Goal: Obtain resource: Download file/media

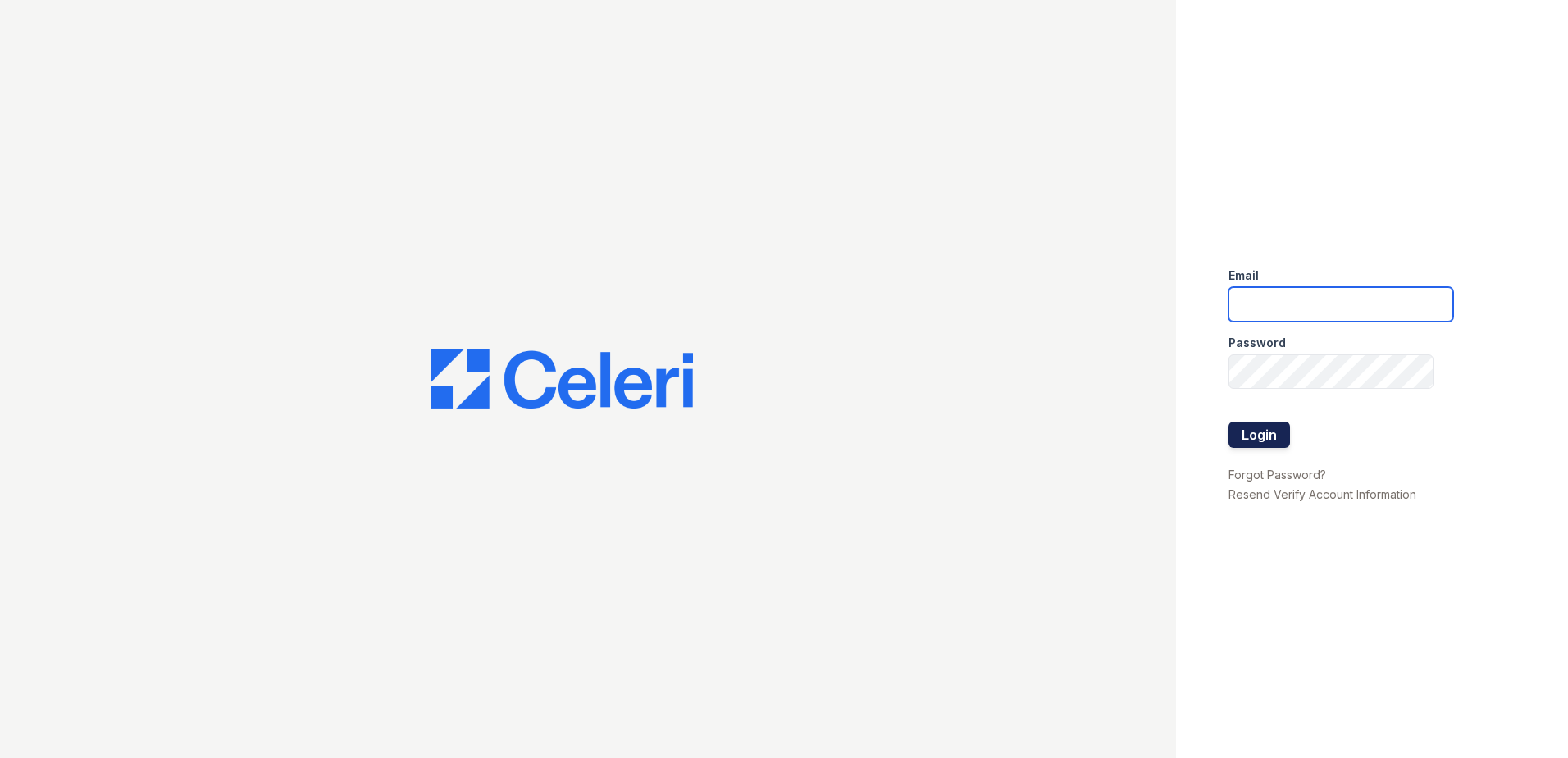
type input "TWiley@trinity-pm.com"
click at [1271, 428] on button "Login" at bounding box center [1260, 434] width 62 height 26
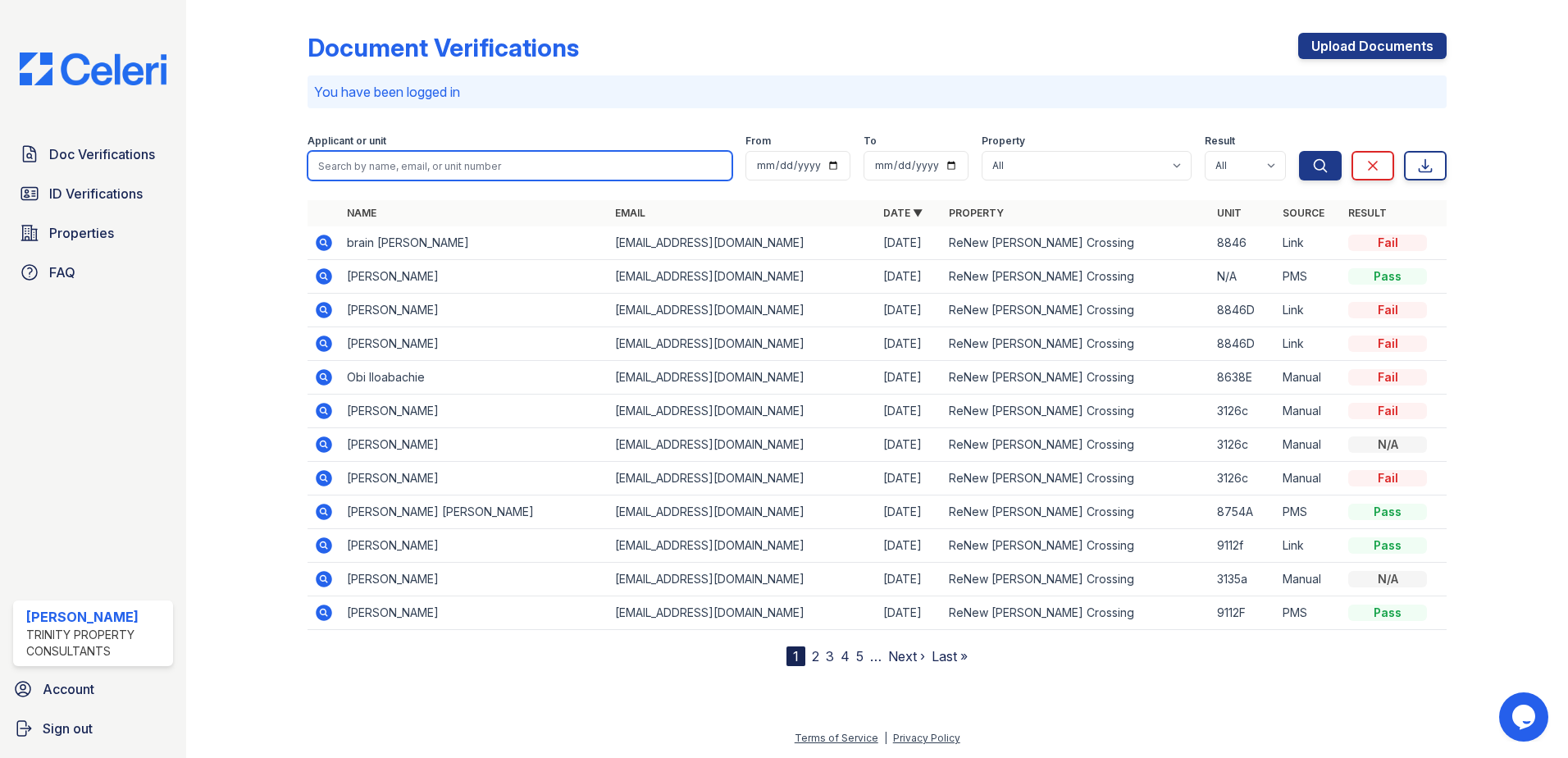
click at [387, 163] on input "search" at bounding box center [519, 166] width 425 height 29
type input "maria"
click at [1299, 151] on button "Search" at bounding box center [1320, 166] width 43 height 29
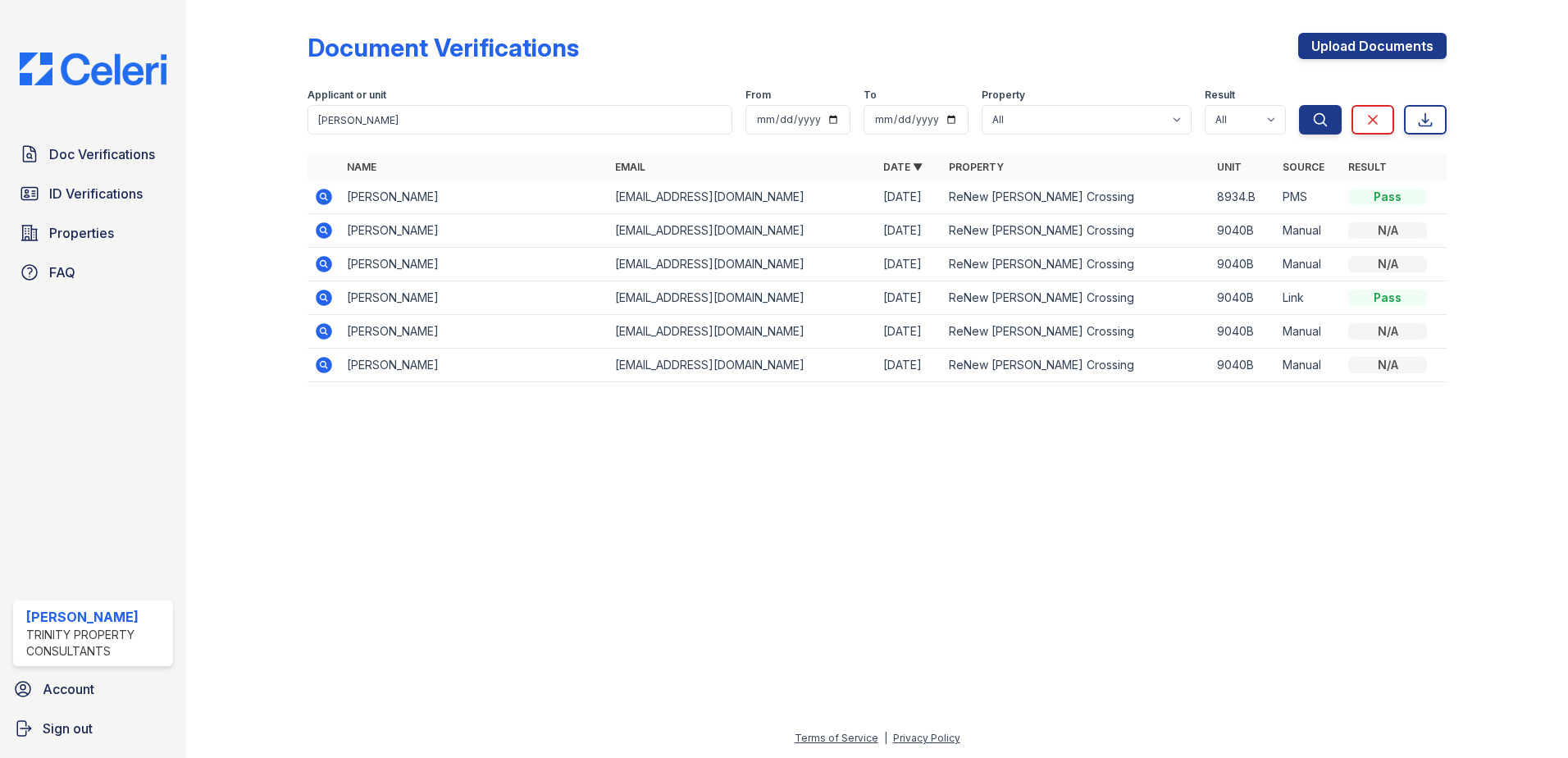
click at [326, 191] on icon at bounding box center [324, 197] width 16 height 16
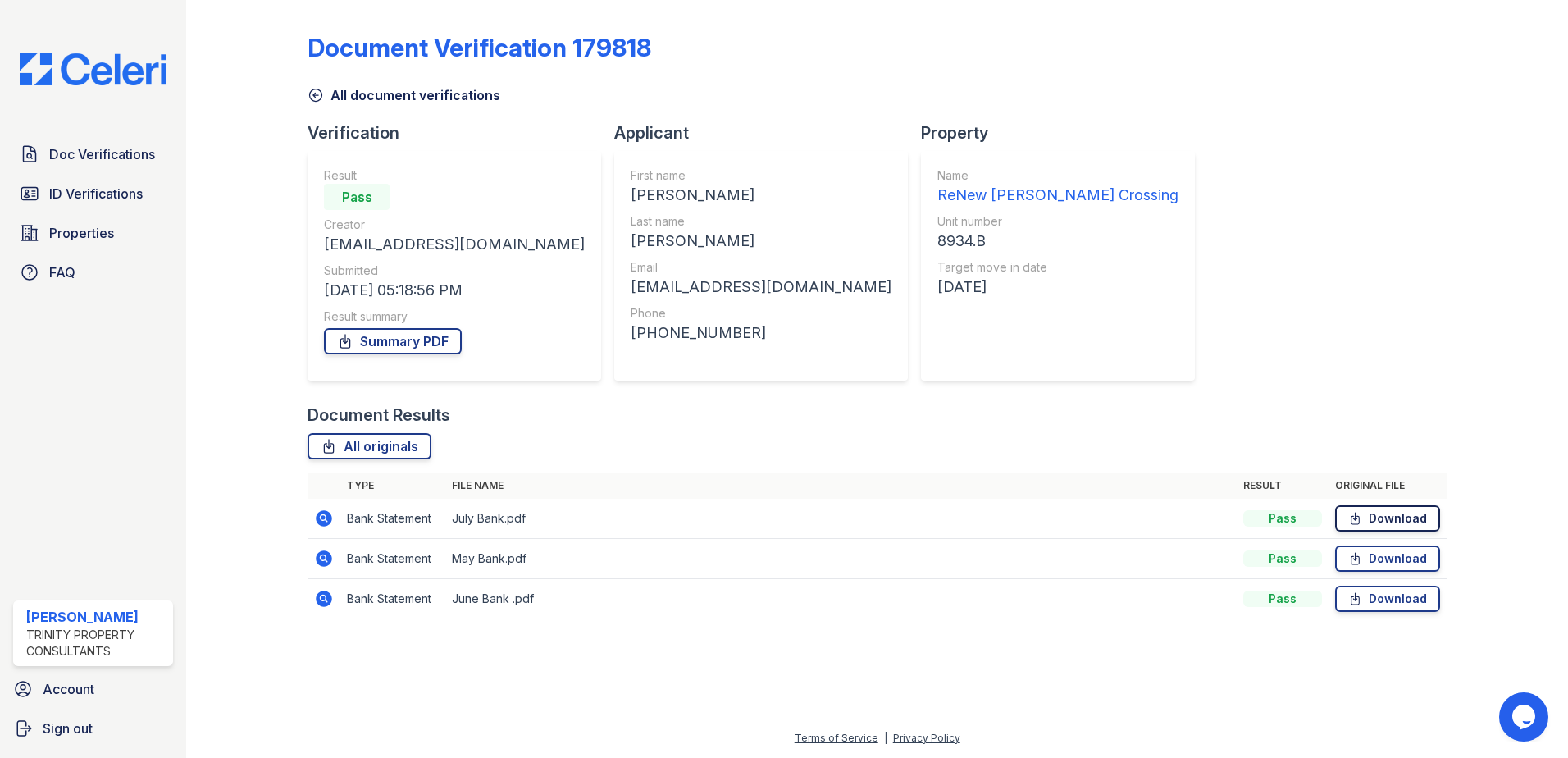
click at [1396, 513] on link "Download" at bounding box center [1387, 518] width 105 height 26
click at [327, 601] on icon at bounding box center [324, 599] width 20 height 20
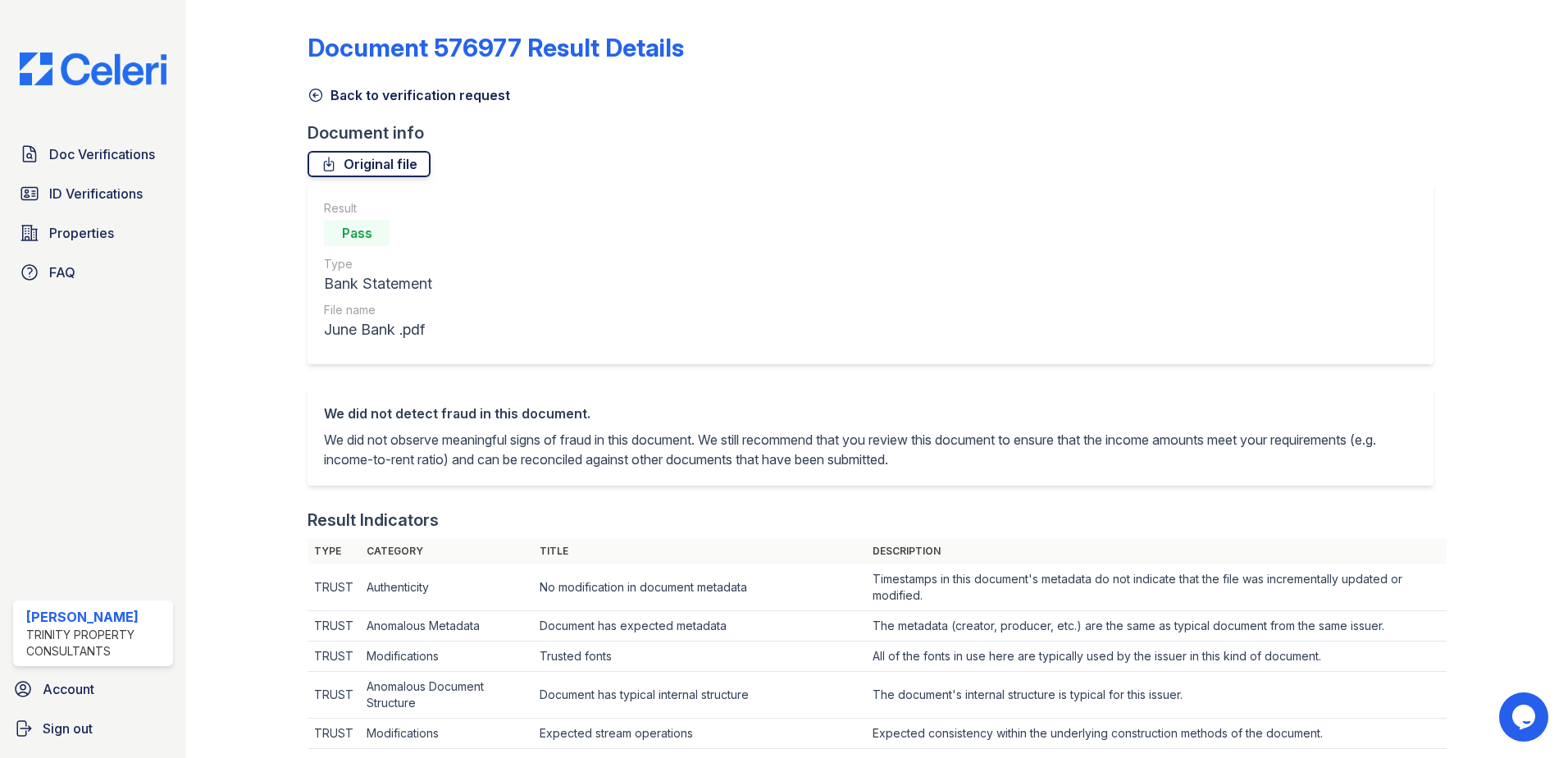
click at [375, 157] on link "Original file" at bounding box center [368, 164] width 123 height 26
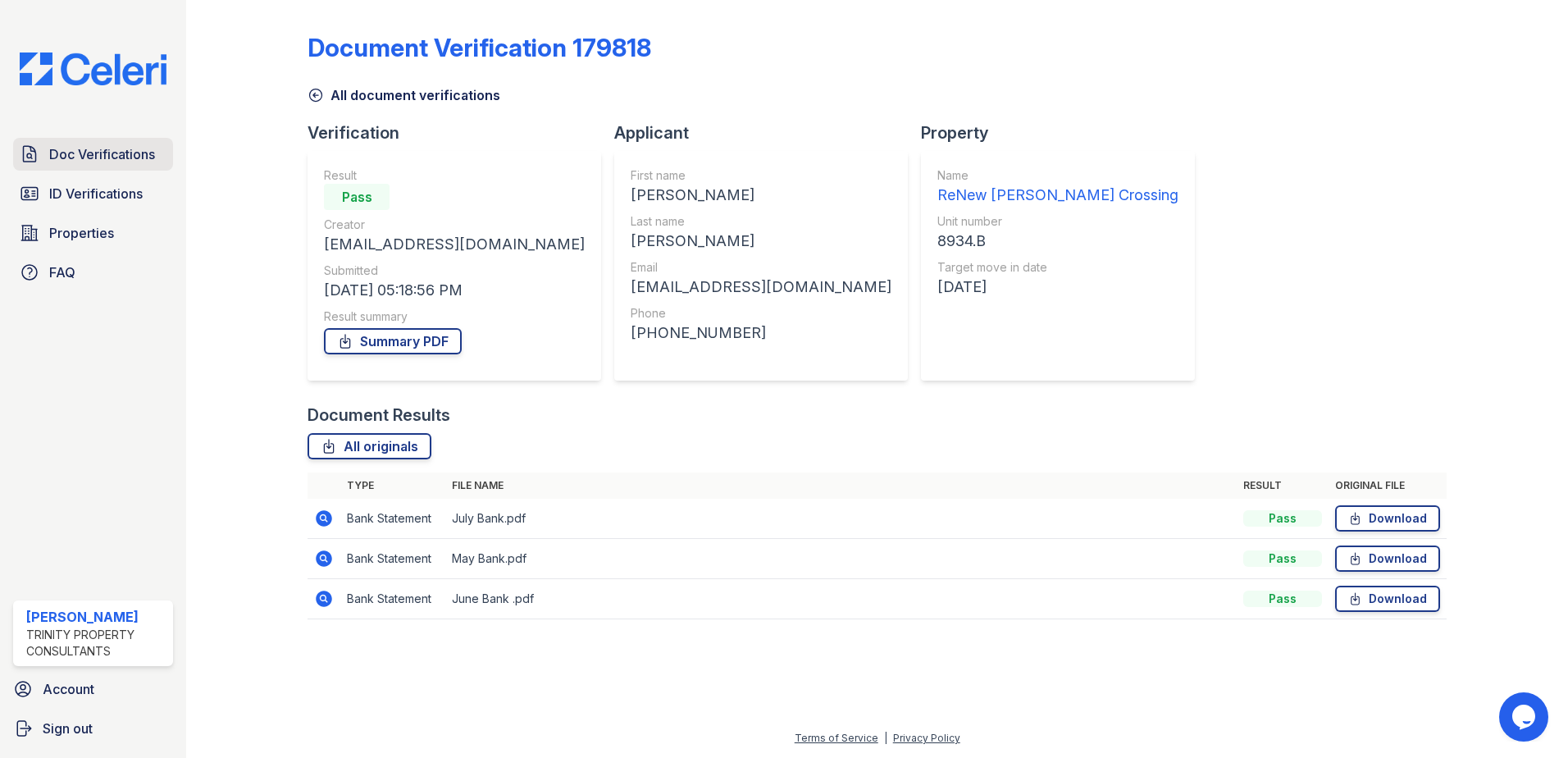
click at [103, 163] on span "Doc Verifications" at bounding box center [102, 155] width 106 height 20
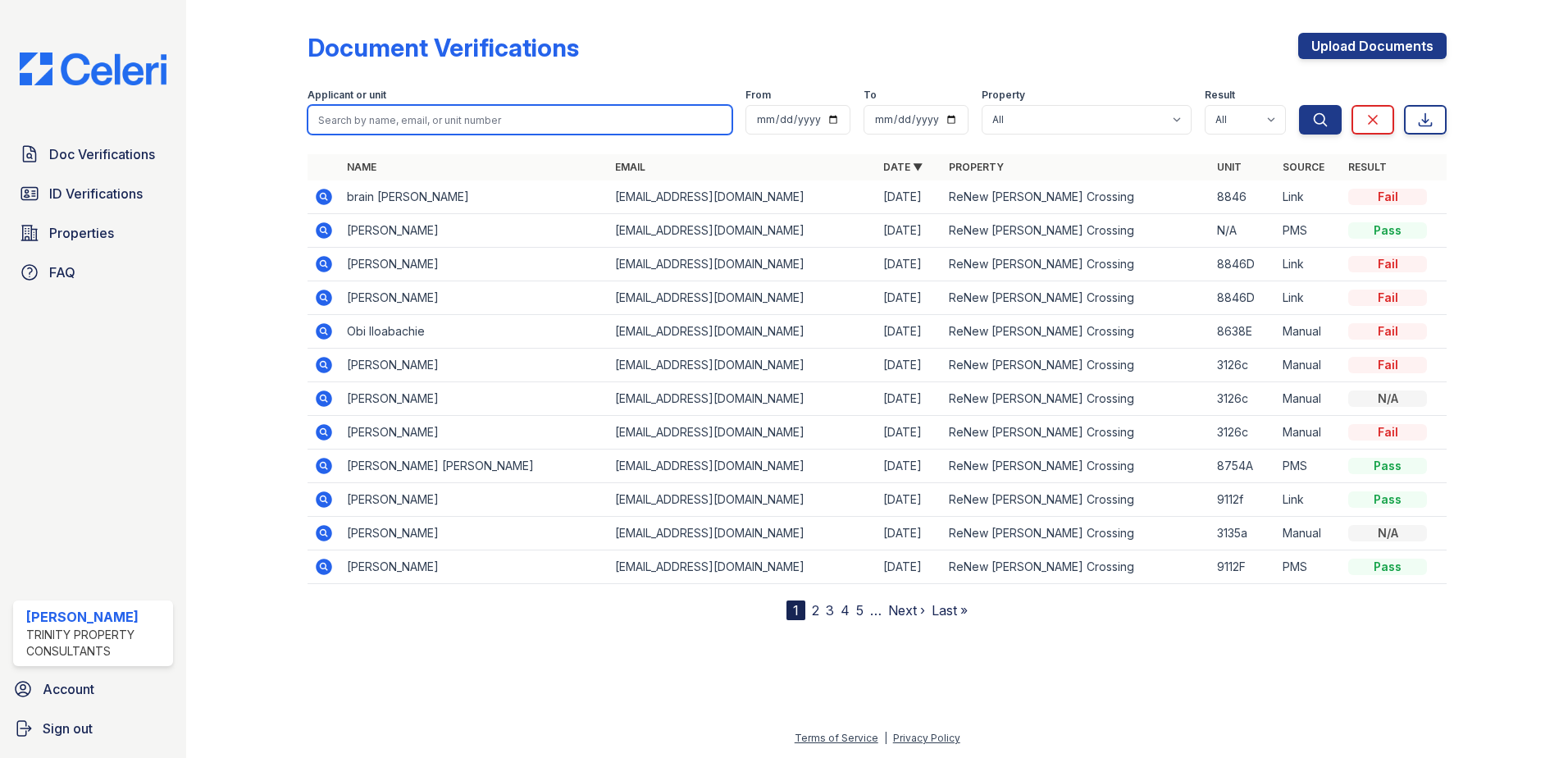
click at [417, 116] on input "search" at bounding box center [519, 119] width 425 height 29
type input "maria"
click at [1299, 105] on button "Search" at bounding box center [1320, 119] width 43 height 29
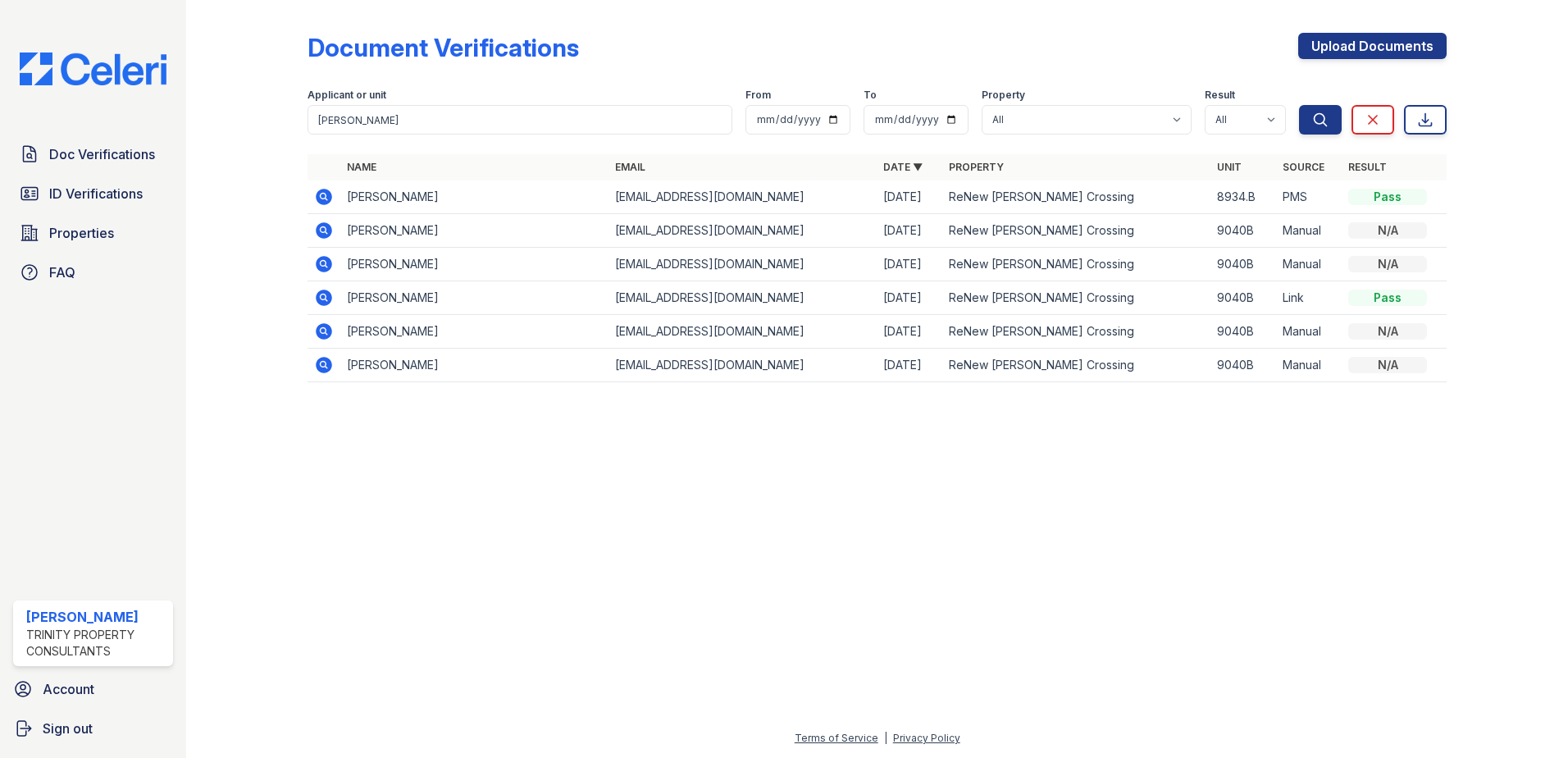
click at [320, 296] on icon at bounding box center [324, 298] width 16 height 16
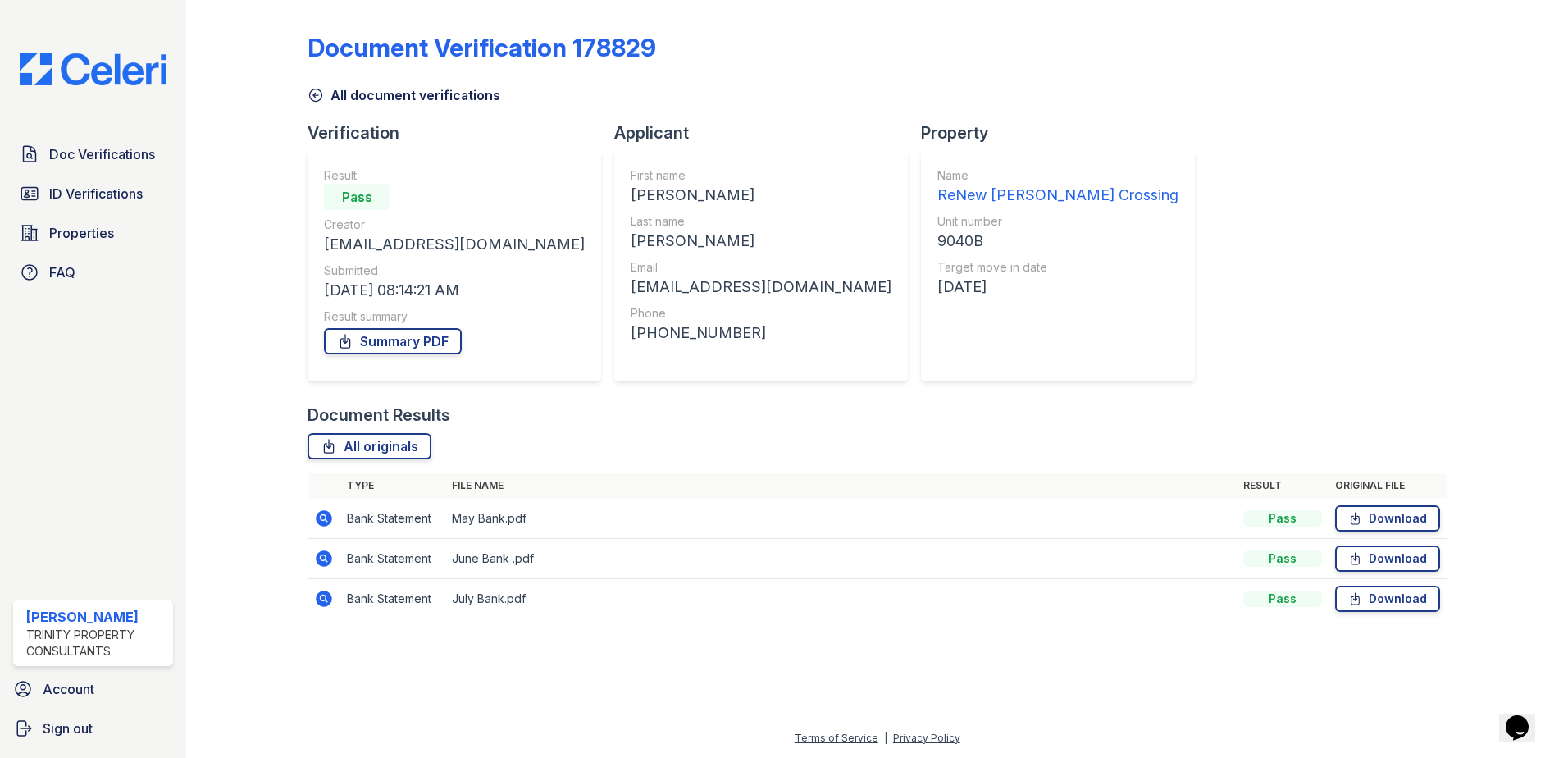
click at [317, 94] on icon at bounding box center [316, 96] width 16 height 16
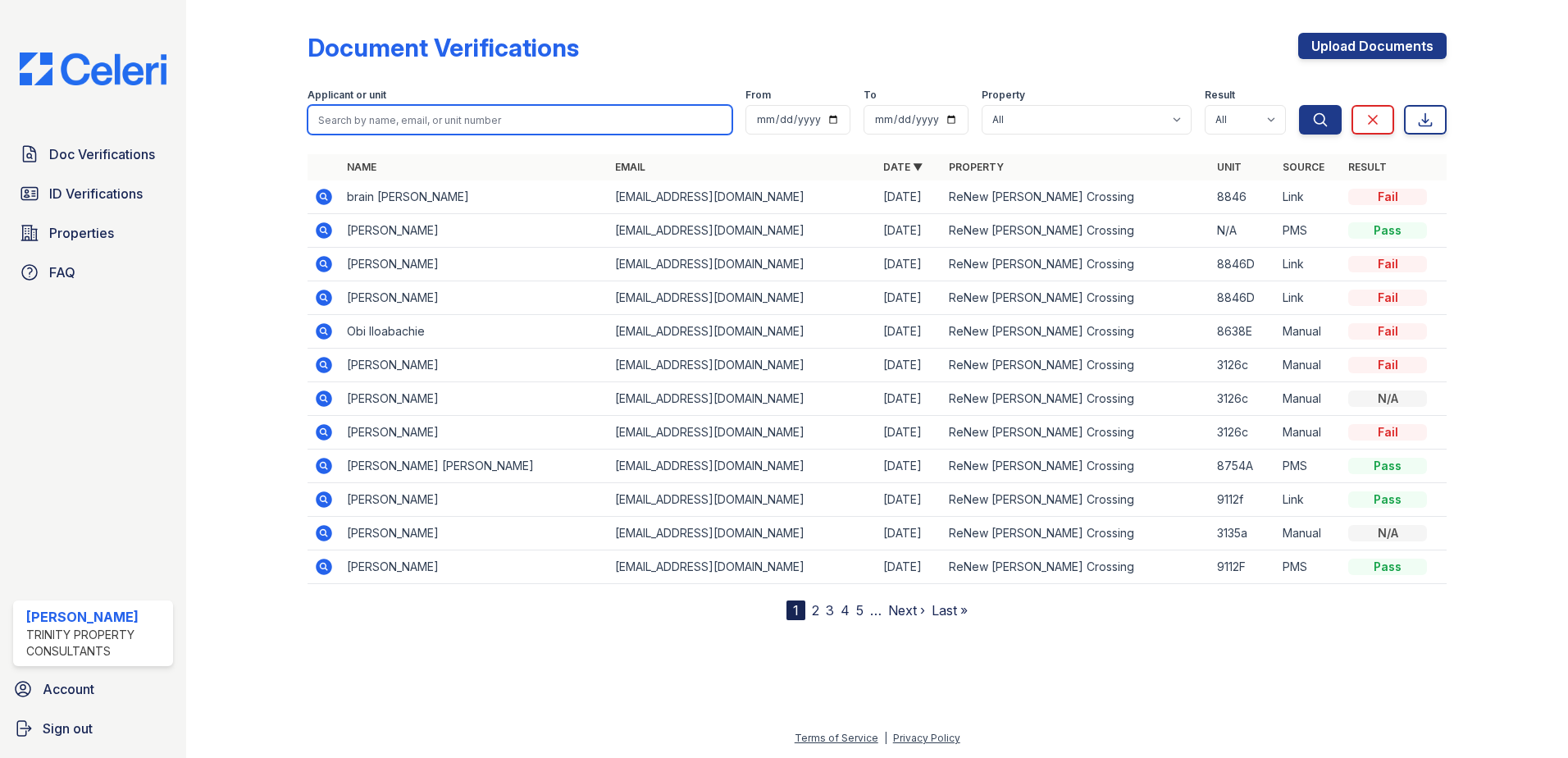
click at [381, 119] on input "search" at bounding box center [519, 119] width 425 height 29
click at [619, 126] on input "maria" at bounding box center [519, 119] width 425 height 29
type input "maria"
click at [1299, 105] on button "Search" at bounding box center [1320, 119] width 43 height 29
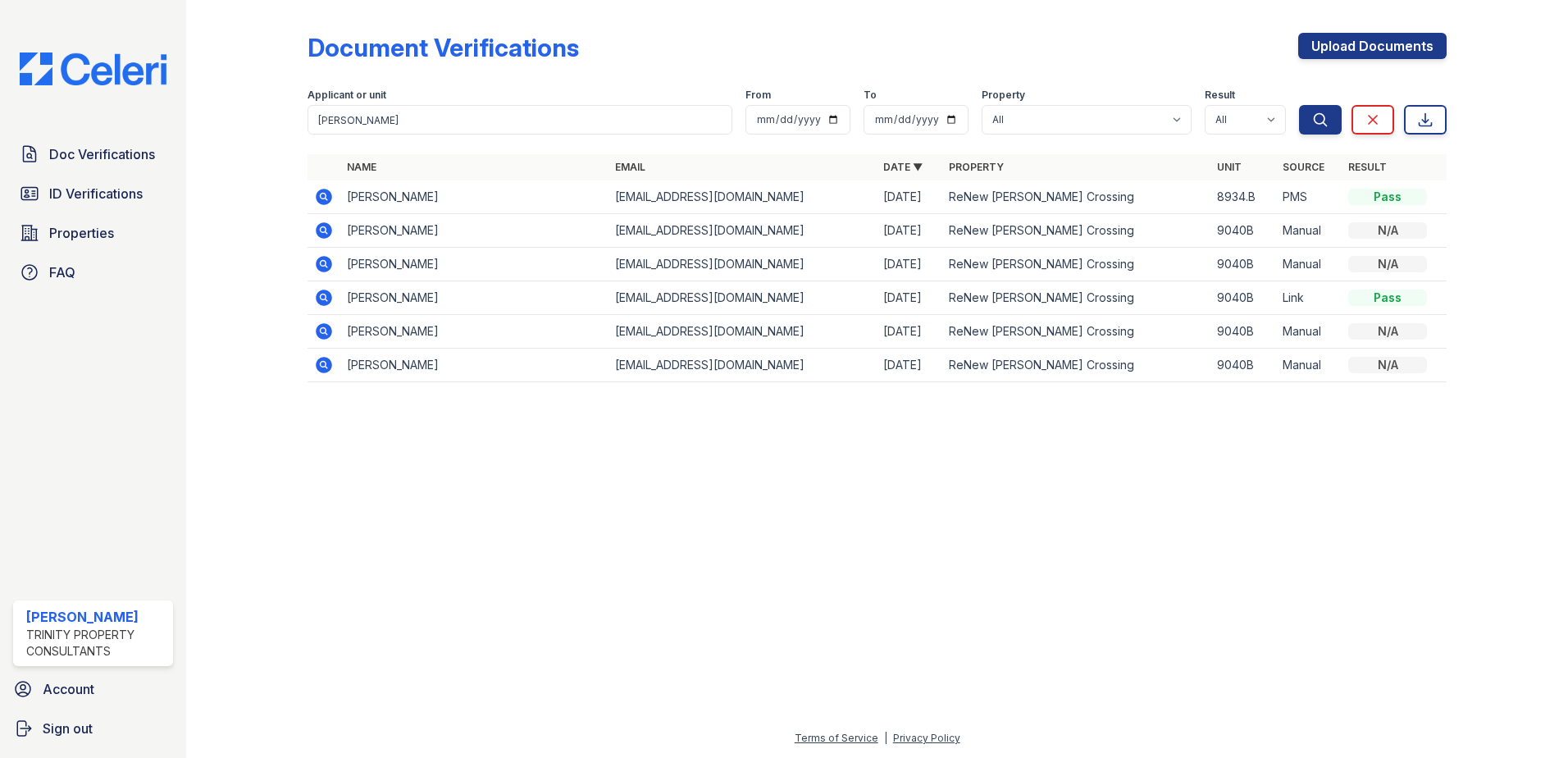
click at [321, 229] on icon at bounding box center [324, 231] width 20 height 20
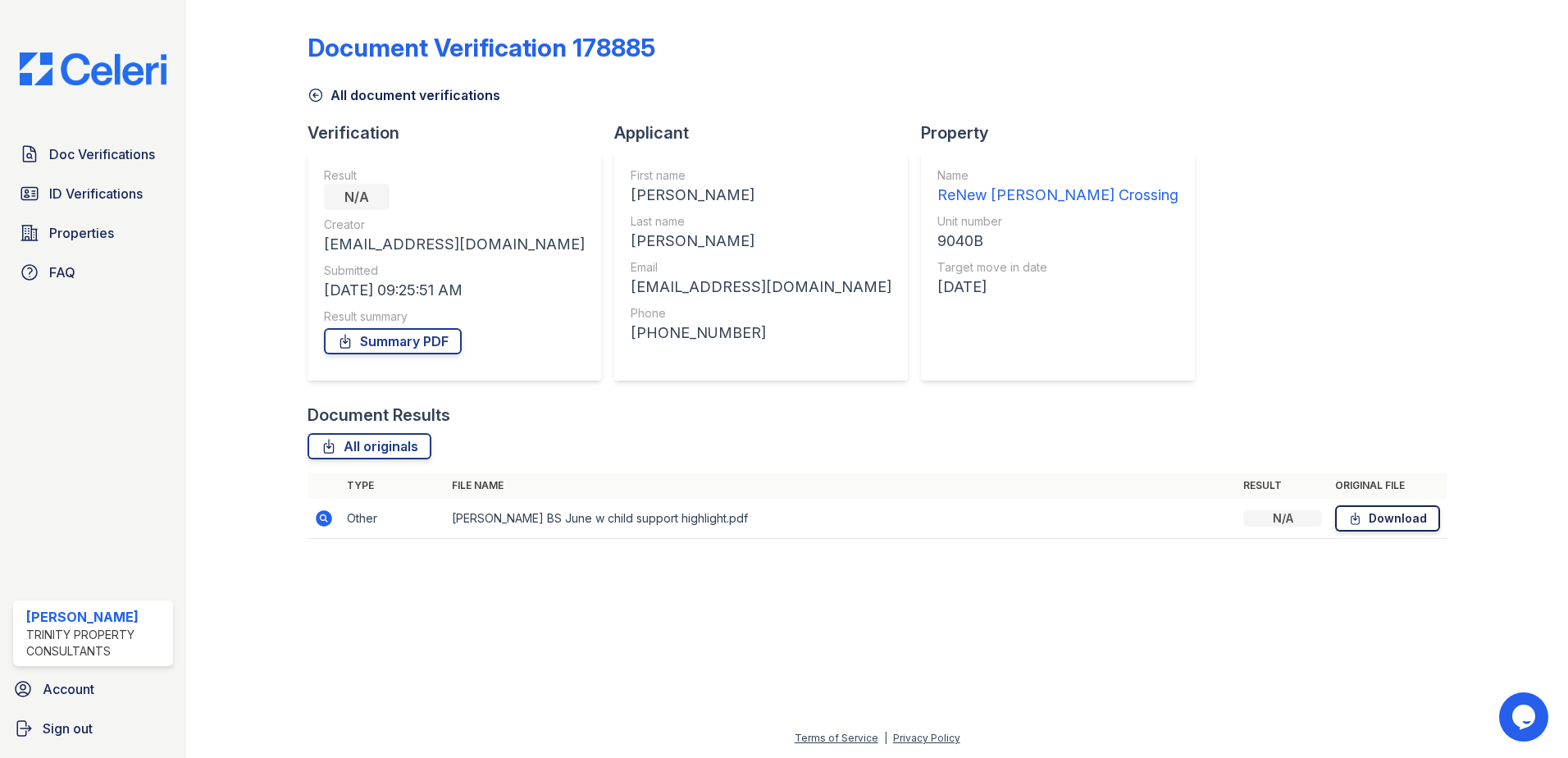
click at [1377, 516] on link "Download" at bounding box center [1387, 518] width 105 height 26
click at [1357, 521] on icon at bounding box center [1354, 519] width 14 height 16
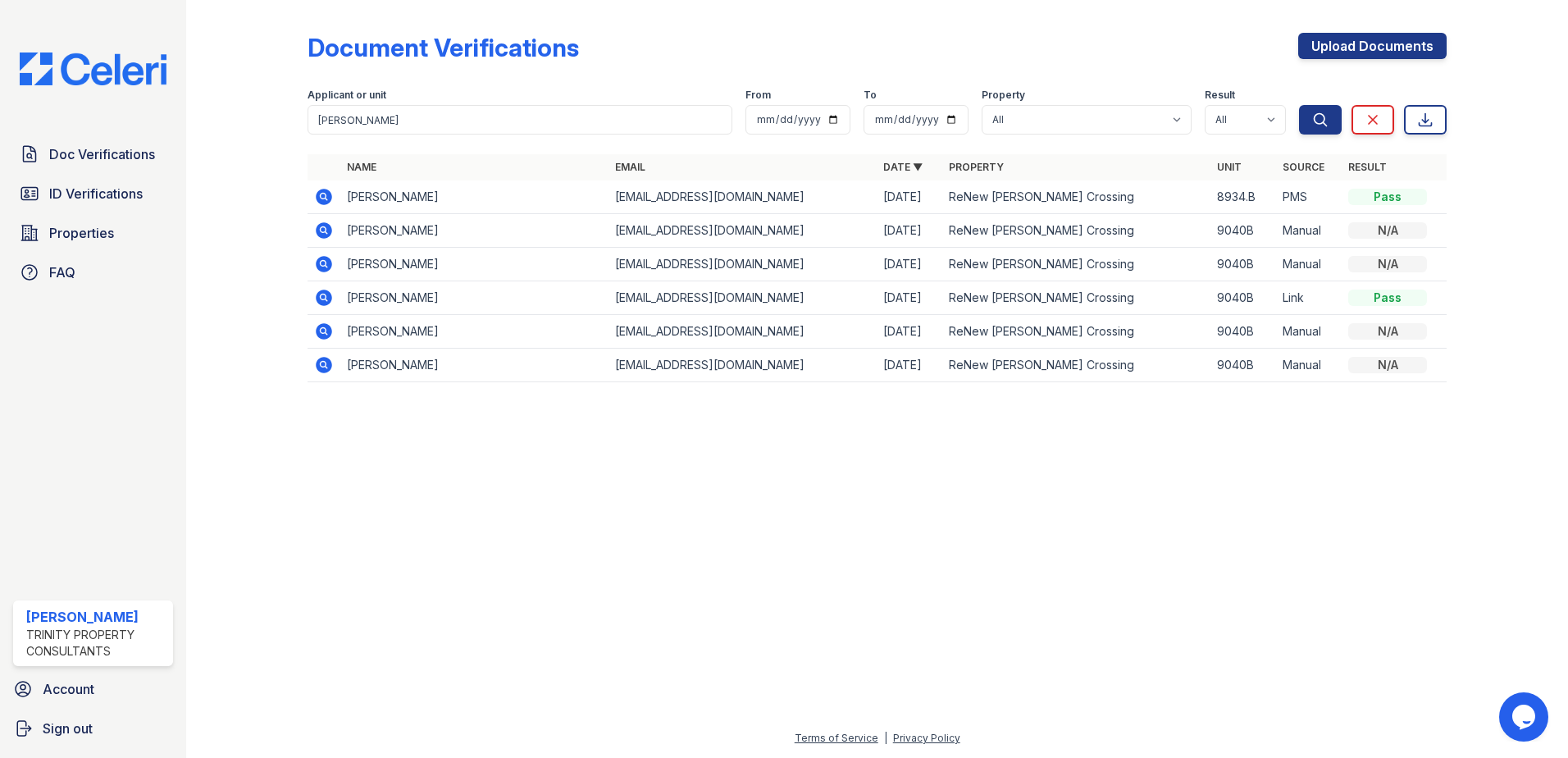
click at [326, 269] on icon at bounding box center [324, 264] width 16 height 16
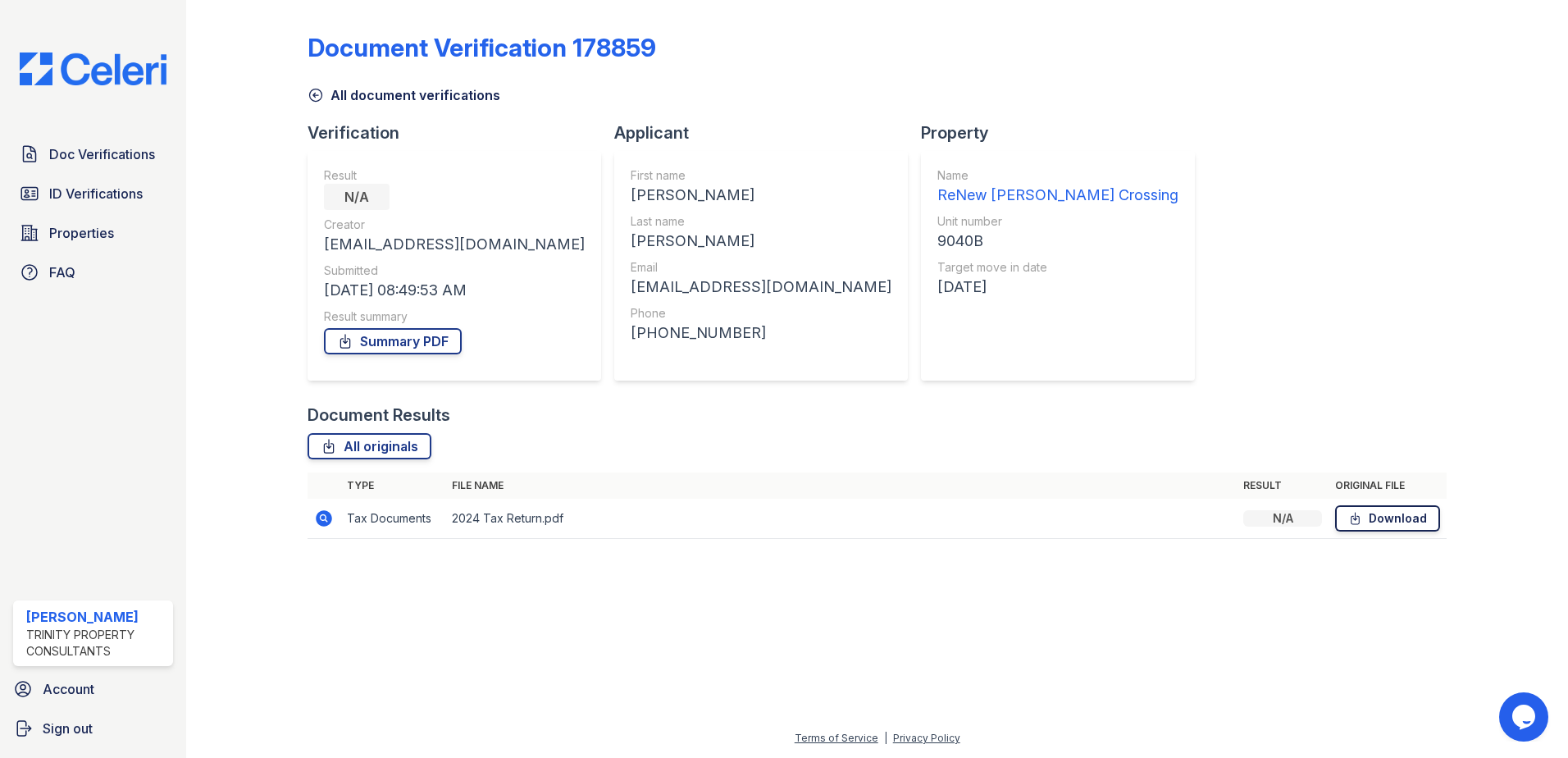
click at [1375, 530] on link "Download" at bounding box center [1387, 518] width 105 height 26
click at [324, 516] on icon at bounding box center [323, 517] width 5 height 5
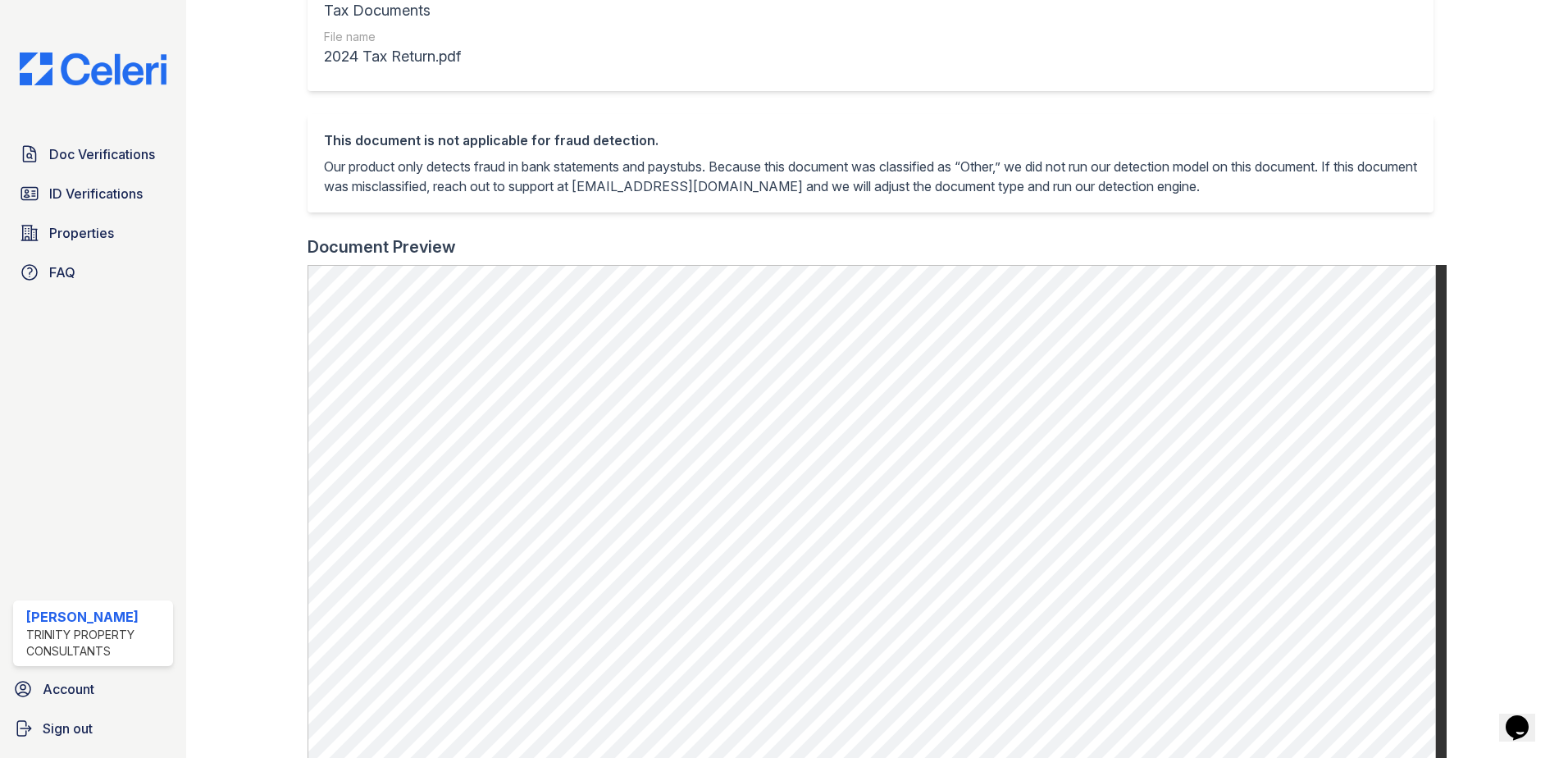
scroll to position [328, 0]
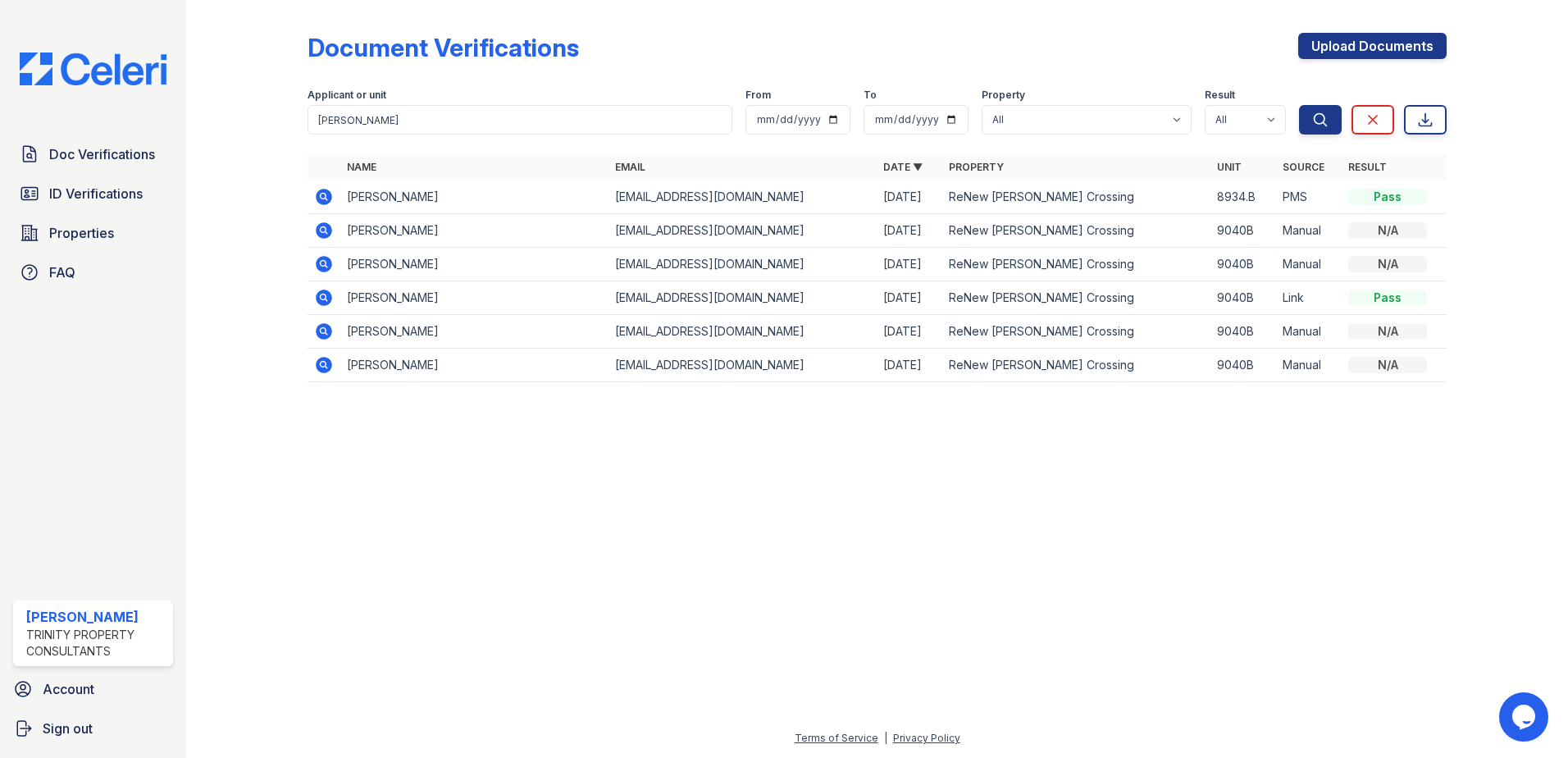
click at [324, 233] on icon at bounding box center [324, 230] width 16 height 16
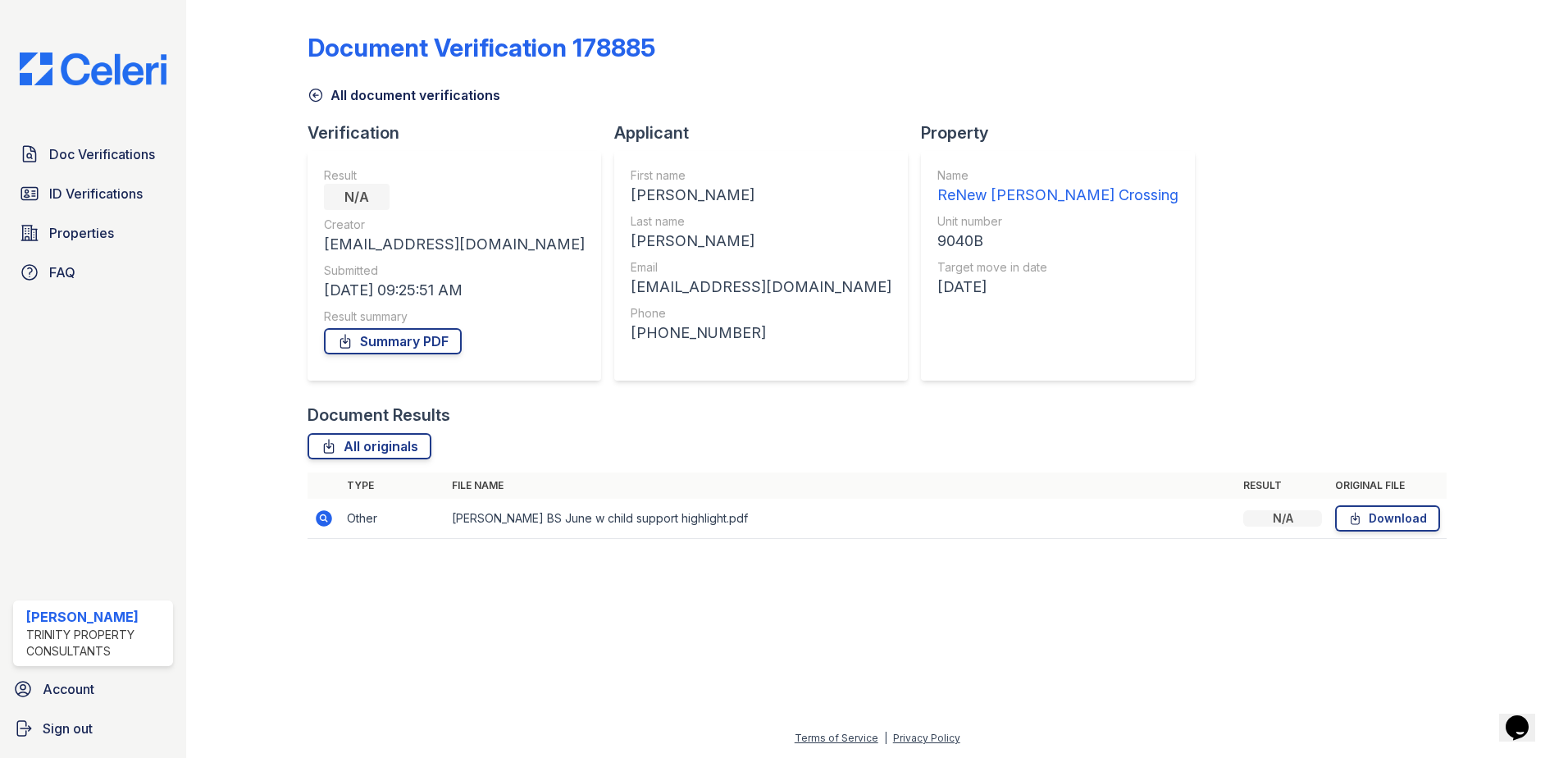
click at [329, 513] on icon at bounding box center [324, 519] width 16 height 16
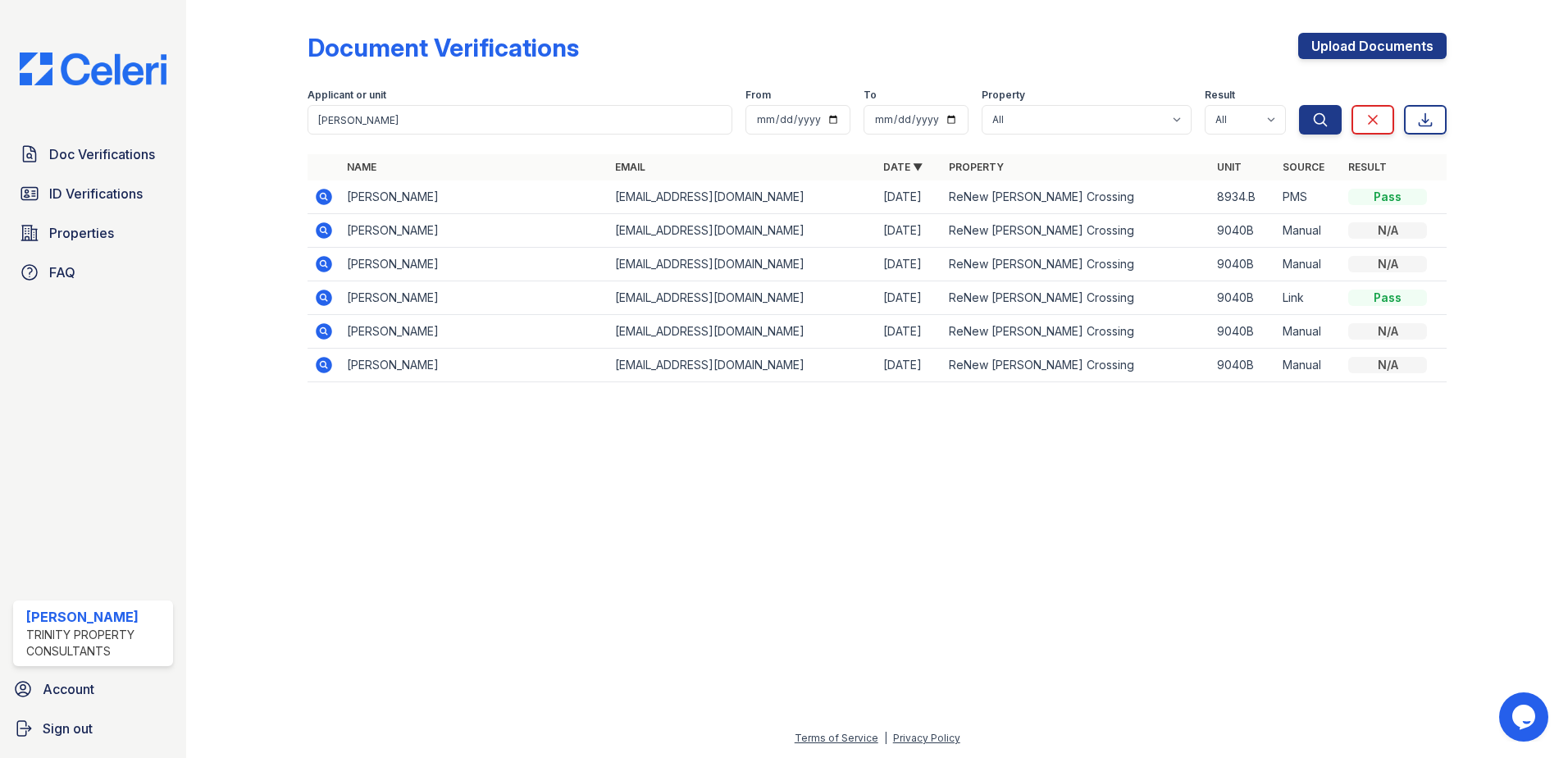
click at [329, 260] on icon at bounding box center [324, 264] width 16 height 16
click at [319, 336] on icon at bounding box center [324, 331] width 16 height 16
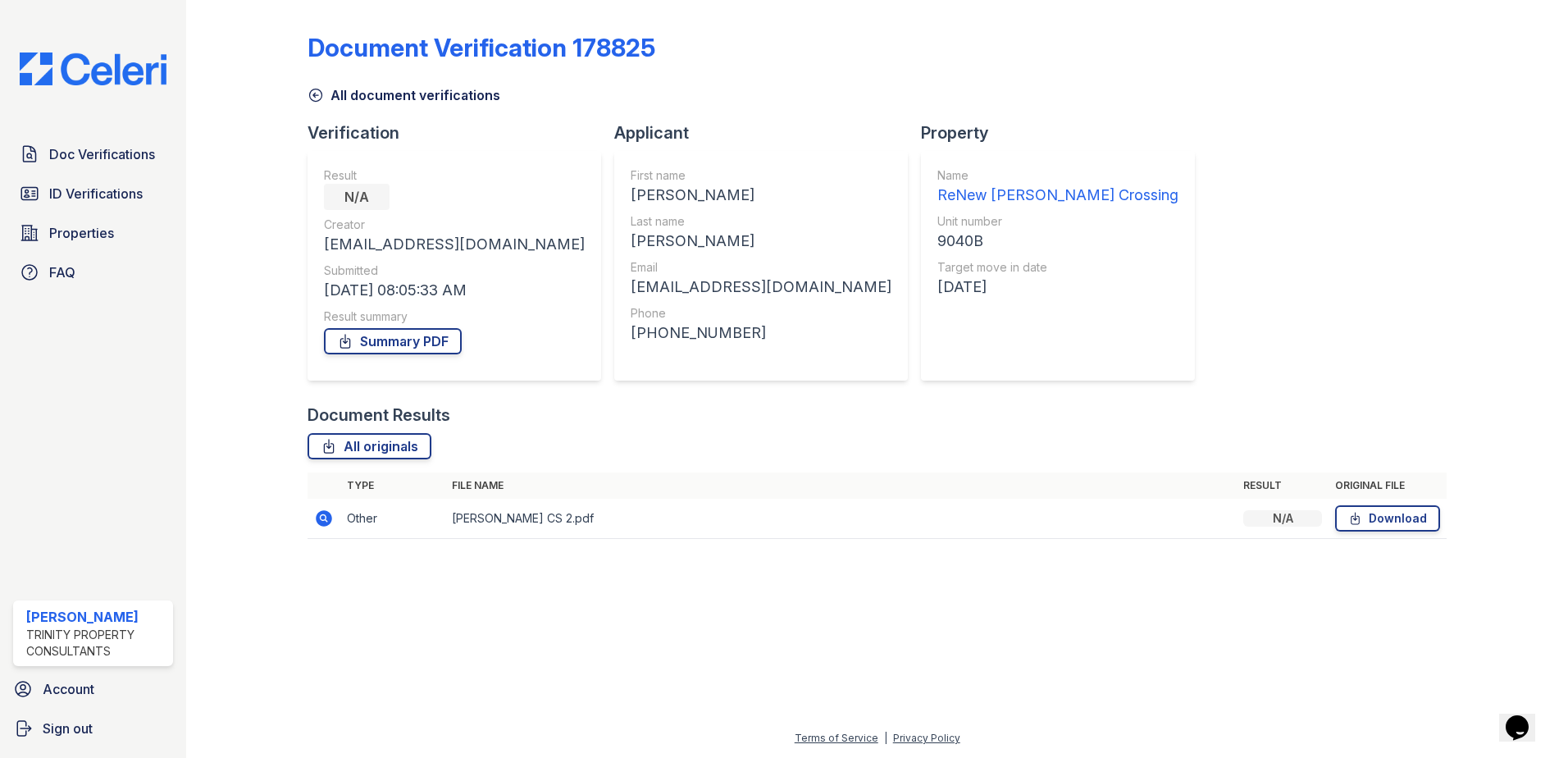
click at [328, 518] on icon at bounding box center [324, 519] width 16 height 16
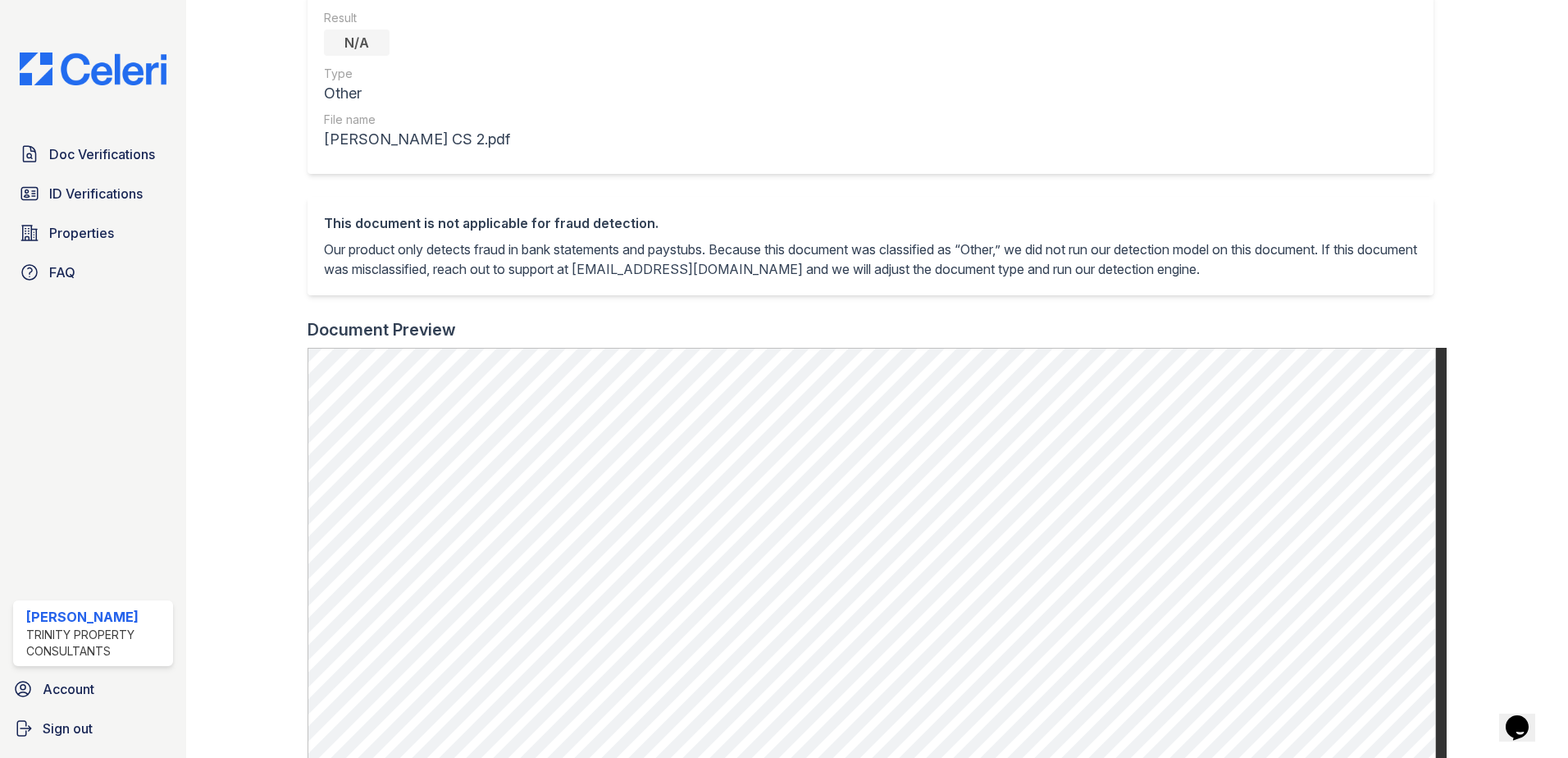
scroll to position [246, 0]
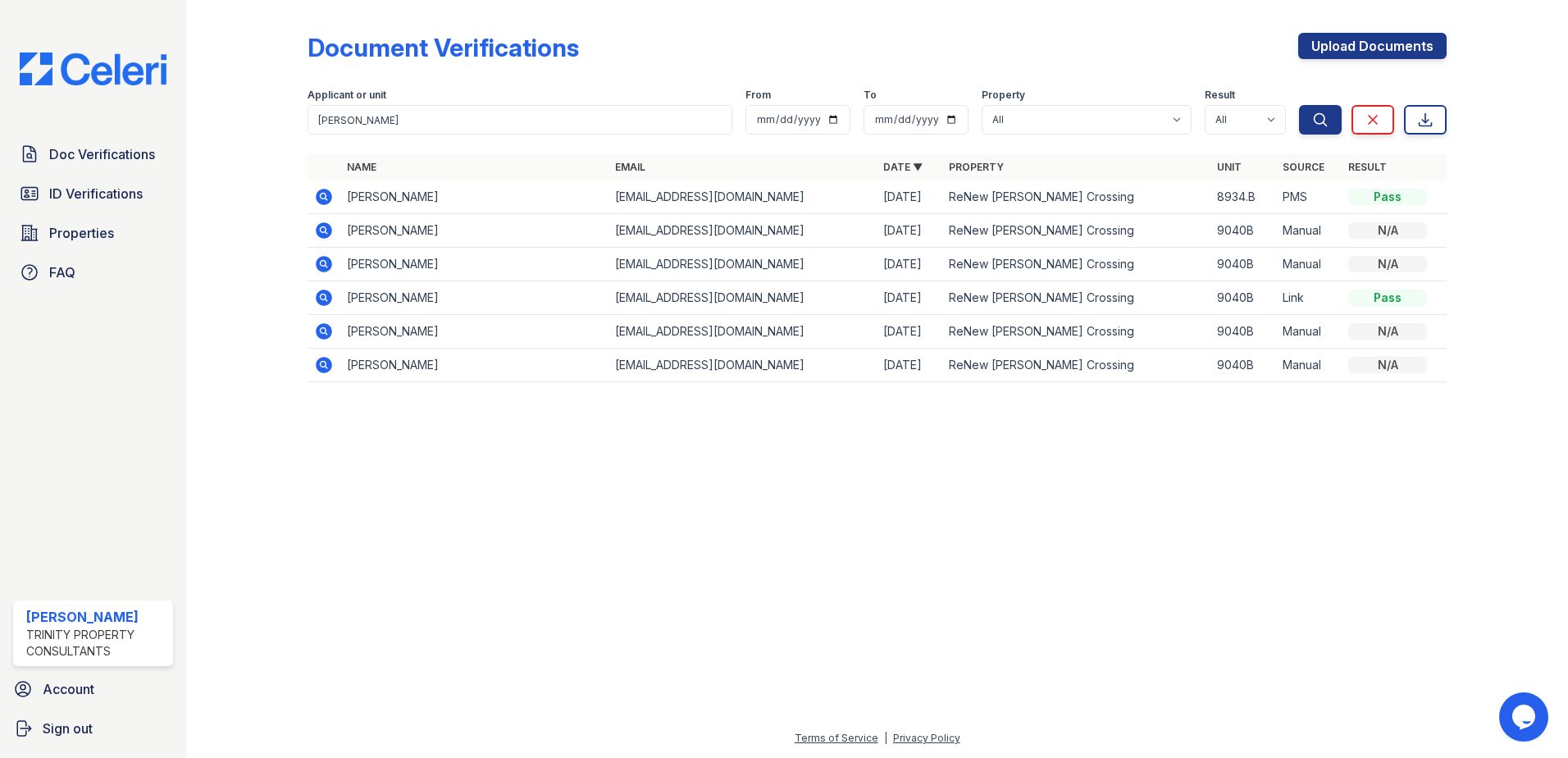
click at [327, 197] on icon at bounding box center [324, 197] width 20 height 20
click at [323, 295] on icon at bounding box center [324, 298] width 20 height 20
click at [320, 227] on icon at bounding box center [324, 230] width 16 height 16
click at [328, 263] on icon at bounding box center [324, 264] width 16 height 16
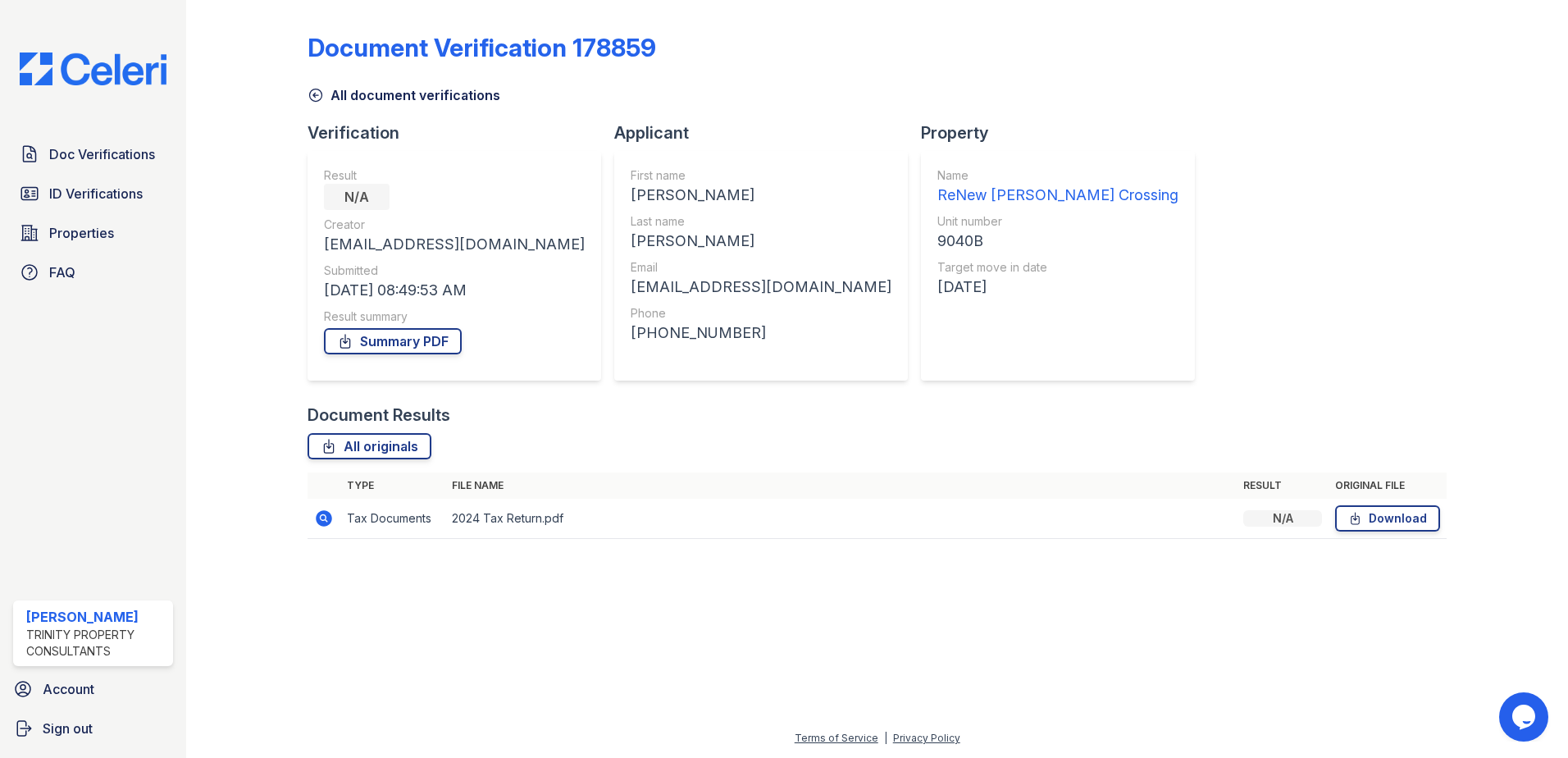
click at [327, 519] on icon at bounding box center [324, 519] width 20 height 20
